Goal: Task Accomplishment & Management: Use online tool/utility

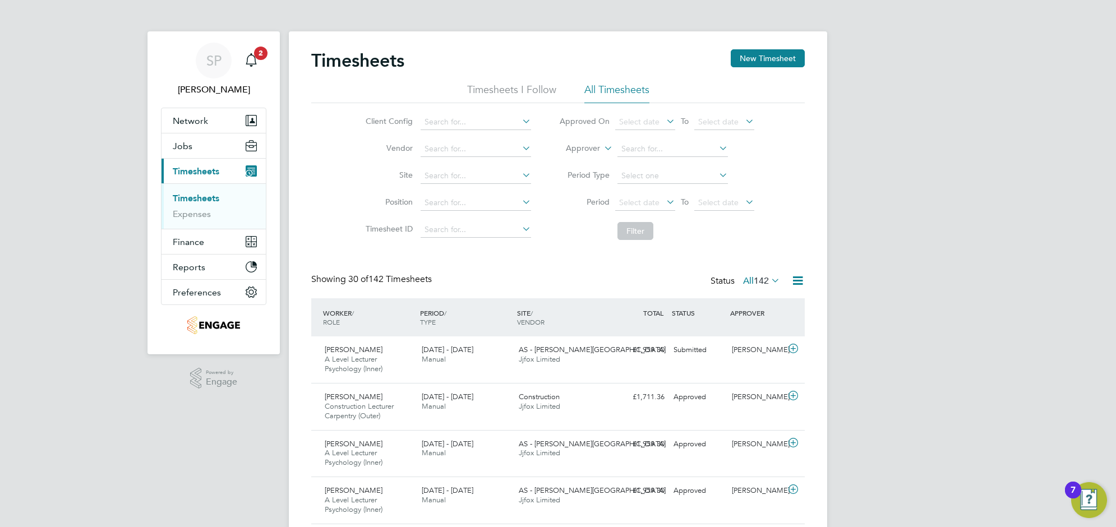
click at [606, 85] on li "All Timesheets" at bounding box center [616, 93] width 65 height 20
click at [797, 51] on button "New Timesheet" at bounding box center [768, 58] width 74 height 18
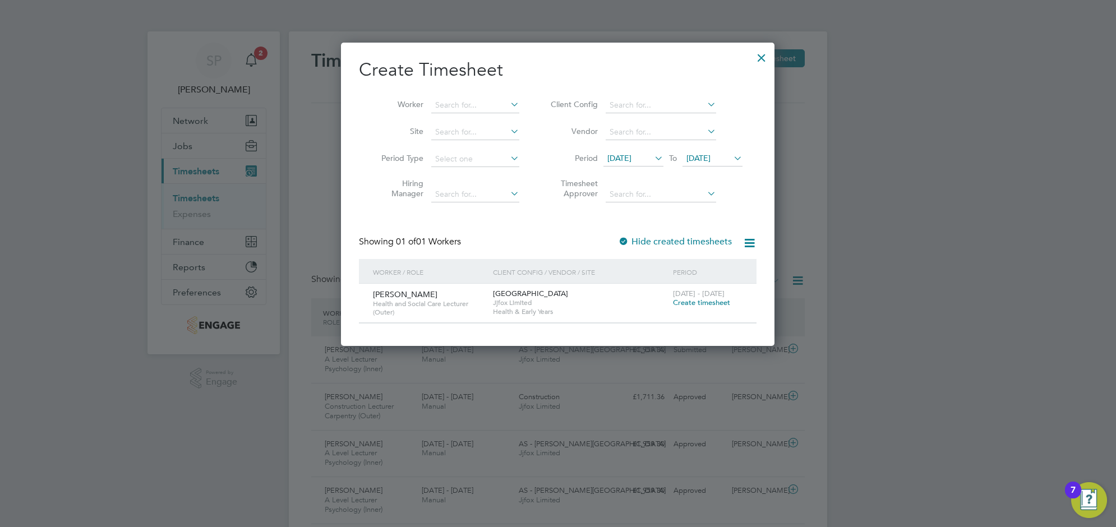
click at [756, 57] on div at bounding box center [762, 55] width 20 height 20
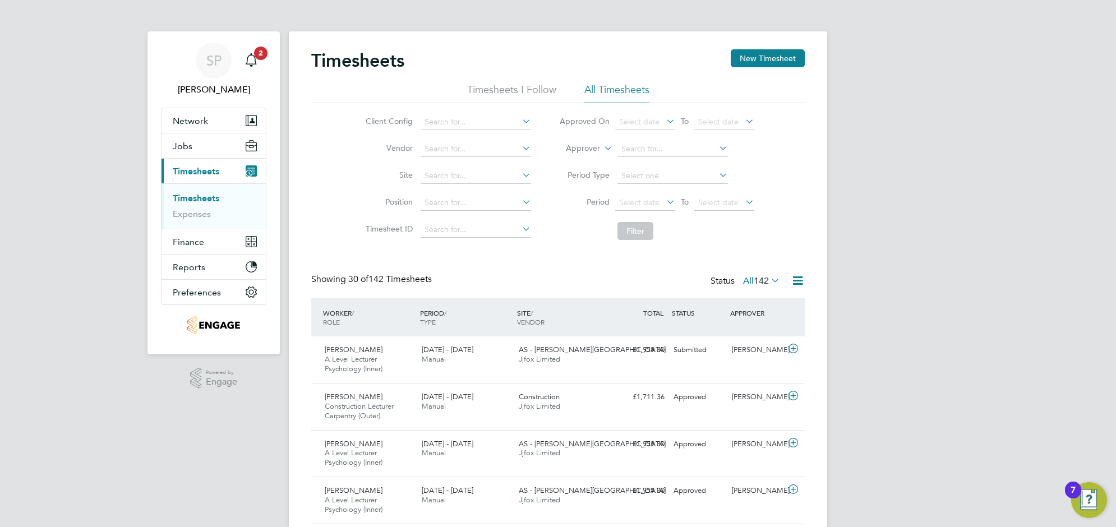
click at [194, 174] on span "Timesheets" at bounding box center [196, 171] width 47 height 11
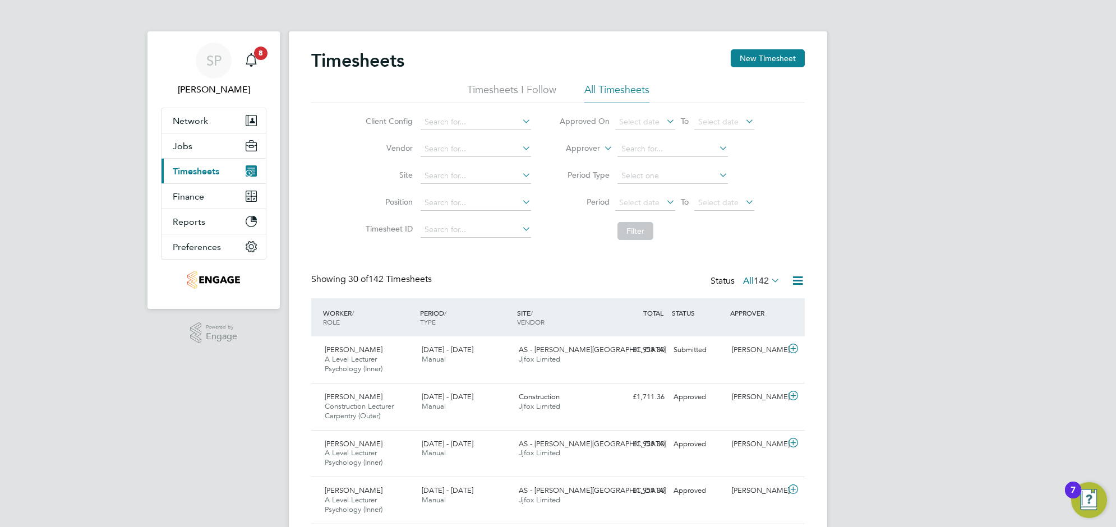
click at [204, 177] on button "Current page: Timesheets" at bounding box center [214, 171] width 104 height 25
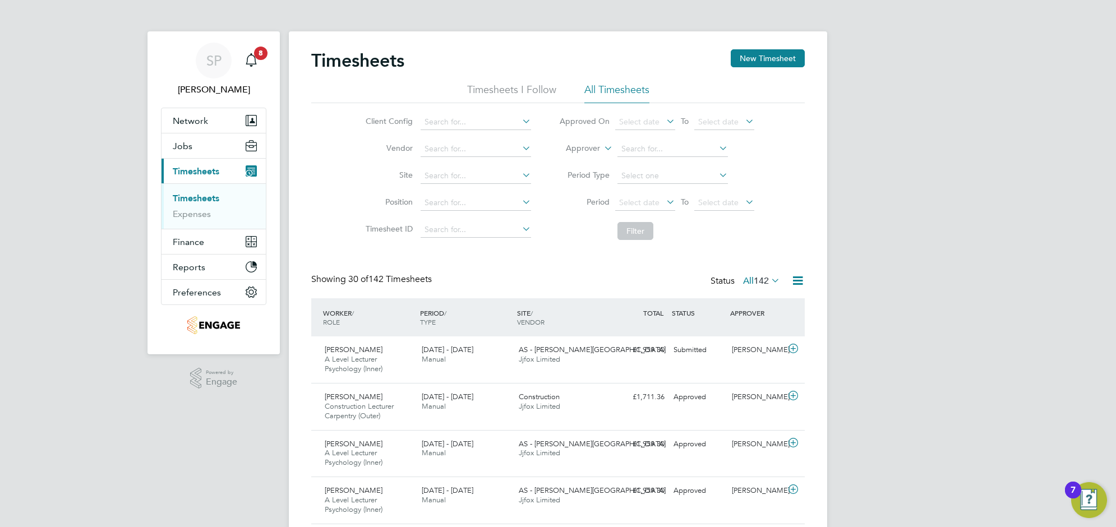
click at [203, 197] on link "Timesheets" at bounding box center [196, 198] width 47 height 11
click at [258, 52] on span "8" at bounding box center [260, 53] width 13 height 13
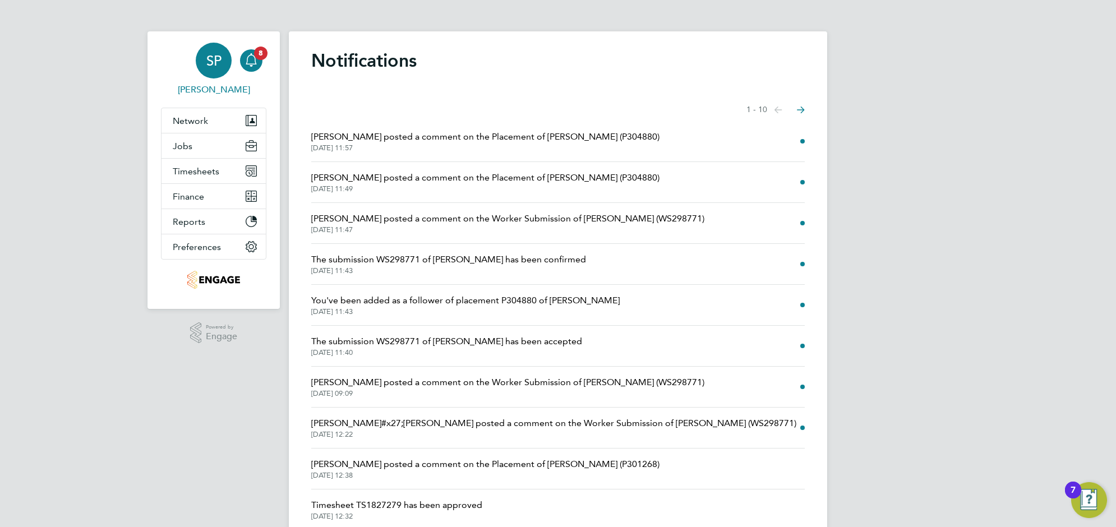
click at [206, 70] on div "SP" at bounding box center [214, 61] width 36 height 36
